Goal: Navigation & Orientation: Find specific page/section

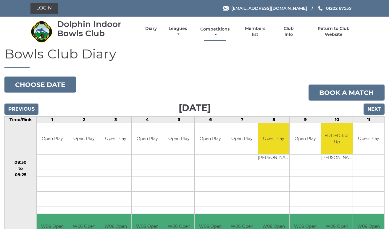
click at [225, 30] on link "Competitions" at bounding box center [215, 32] width 32 height 12
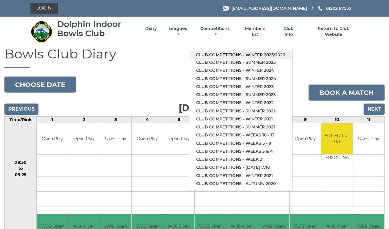
click at [245, 51] on link "Club competitions - Winter 2025/2026" at bounding box center [240, 55] width 103 height 8
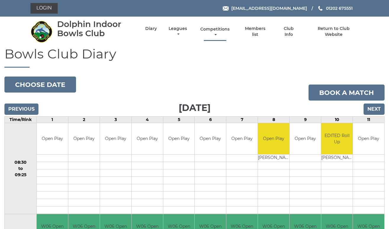
click at [229, 30] on link "Competitions" at bounding box center [215, 32] width 32 height 12
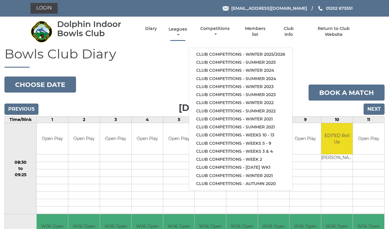
click at [186, 31] on link "Leagues" at bounding box center [177, 32] width 21 height 12
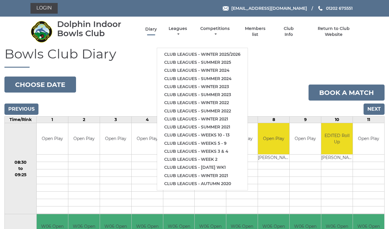
click at [157, 31] on link "Diary" at bounding box center [151, 29] width 12 height 6
